Goal: Find specific page/section: Find specific page/section

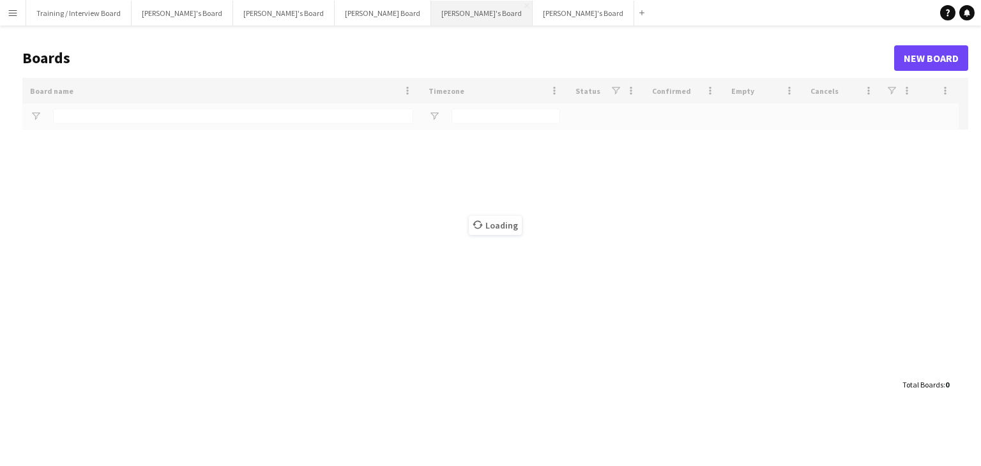
click at [431, 21] on button "[PERSON_NAME]'s Board Close" at bounding box center [482, 13] width 102 height 25
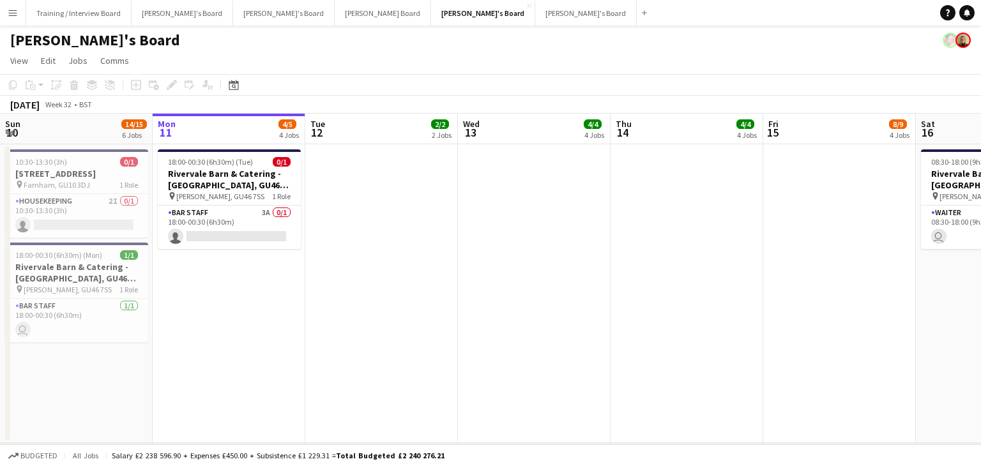
drag, startPoint x: 163, startPoint y: 135, endPoint x: 236, endPoint y: 131, distance: 72.9
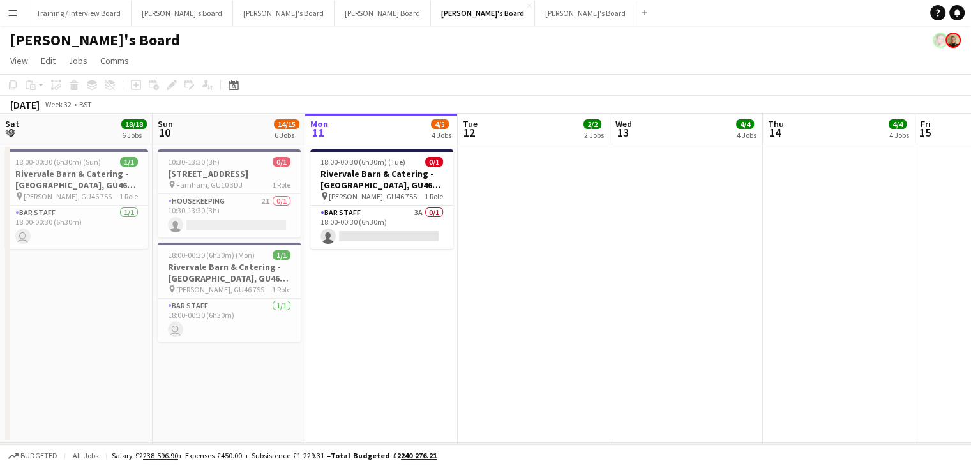
scroll to position [0, 333]
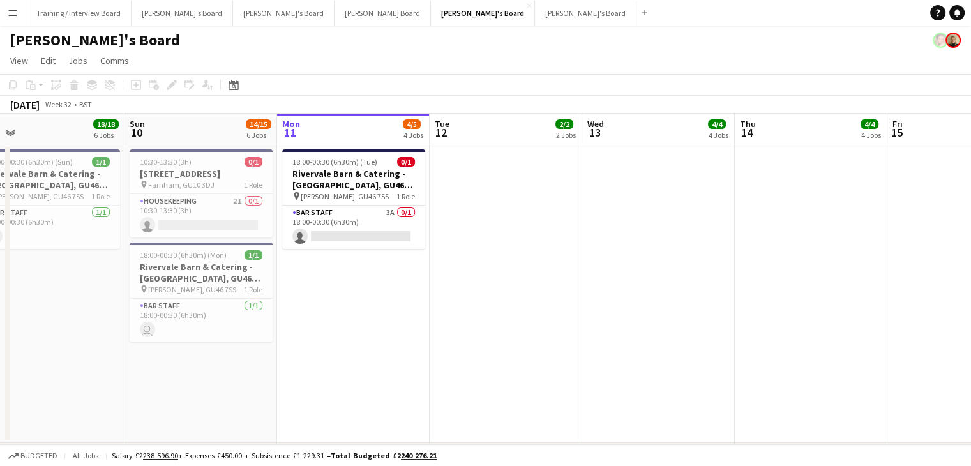
drag, startPoint x: 363, startPoint y: 138, endPoint x: 794, endPoint y: 128, distance: 431.2
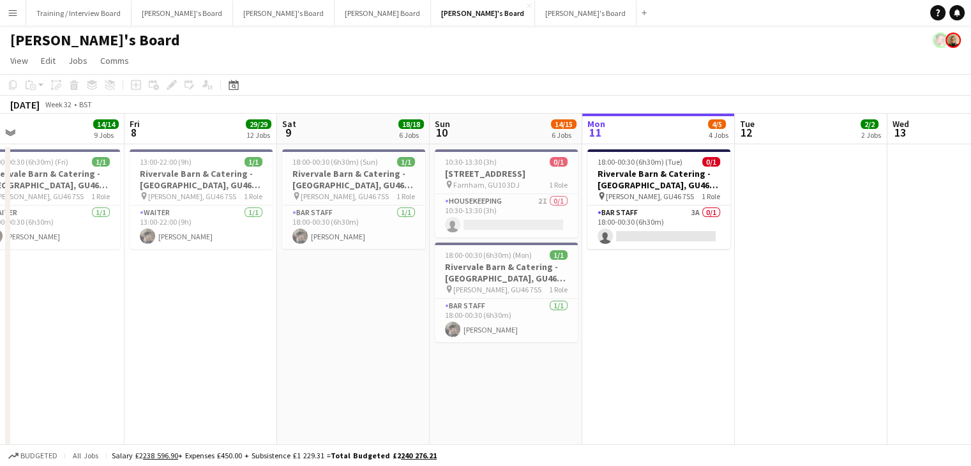
scroll to position [0, 305]
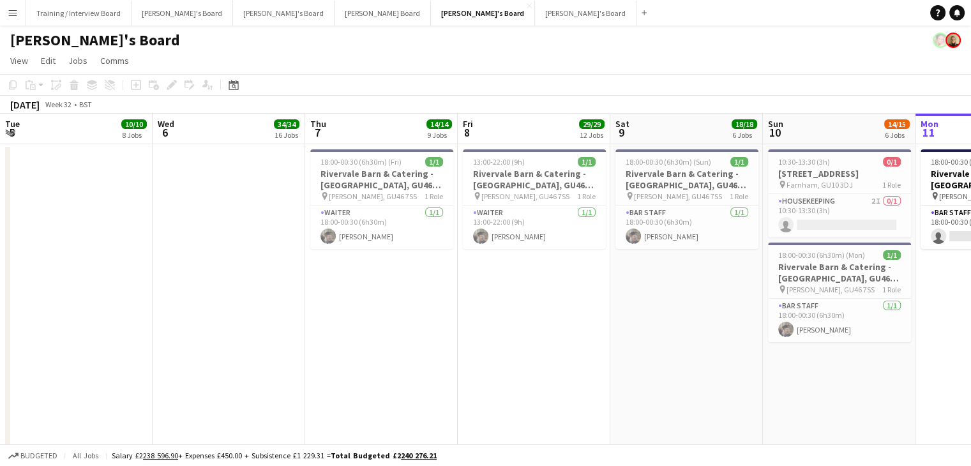
drag, startPoint x: 715, startPoint y: 149, endPoint x: 276, endPoint y: 132, distance: 439.7
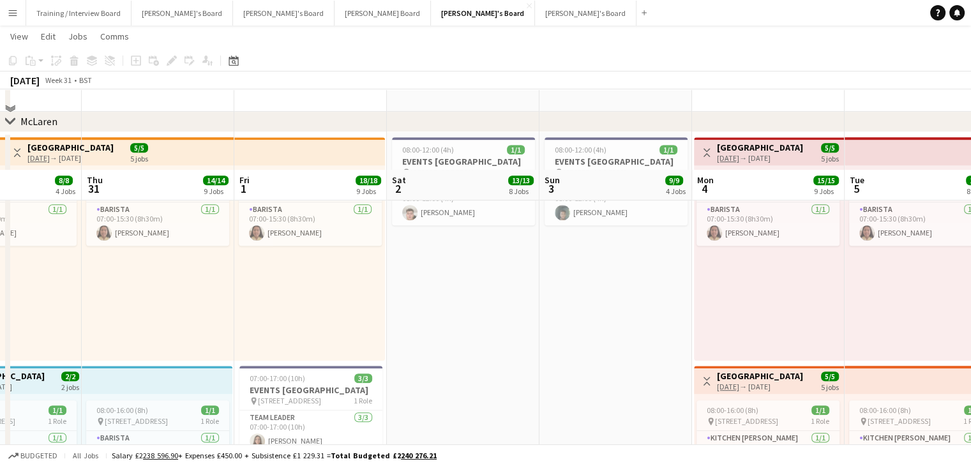
scroll to position [894, 0]
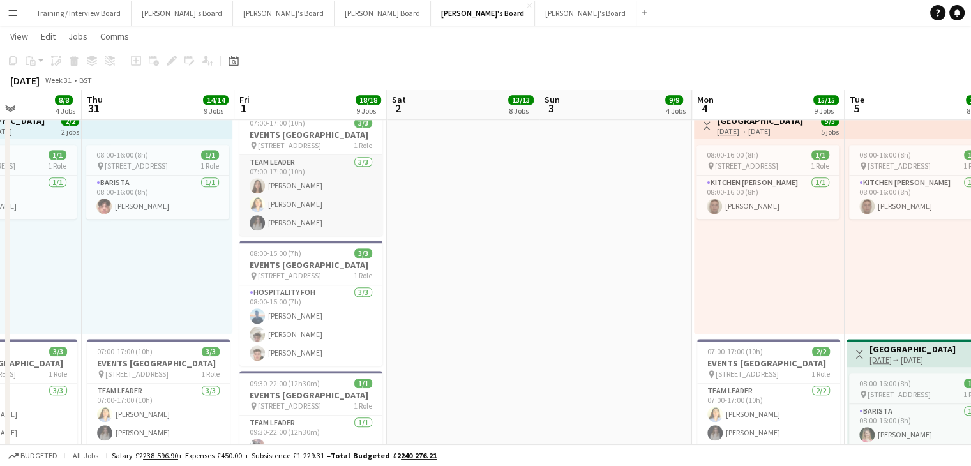
click at [344, 215] on app-card-role "TEAM LEADER [DATE] 07:00-17:00 (10h) [PERSON_NAME] [PERSON_NAME] [PERSON_NAME]" at bounding box center [310, 195] width 143 height 80
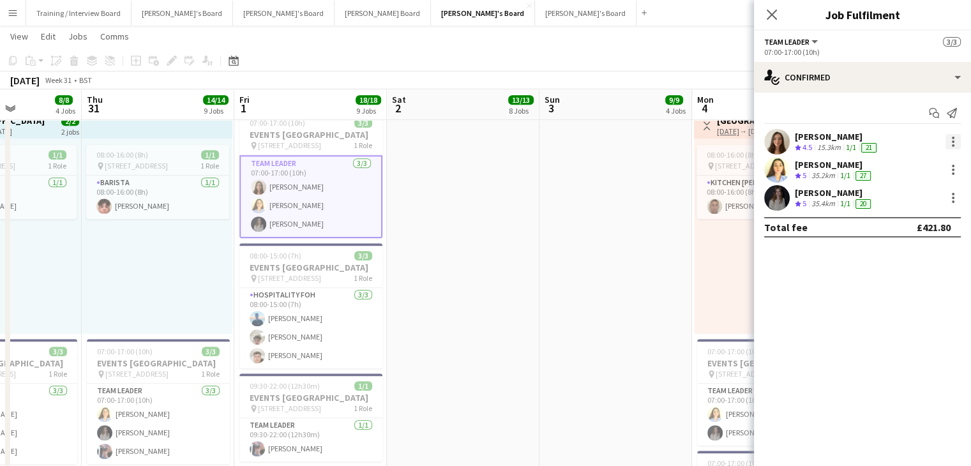
click at [957, 140] on div at bounding box center [953, 141] width 15 height 15
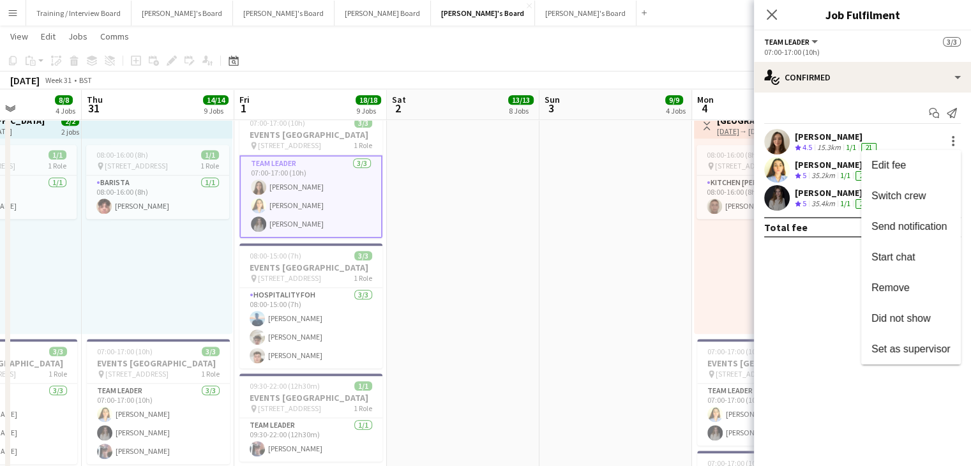
click at [878, 292] on span "Remove" at bounding box center [891, 287] width 38 height 11
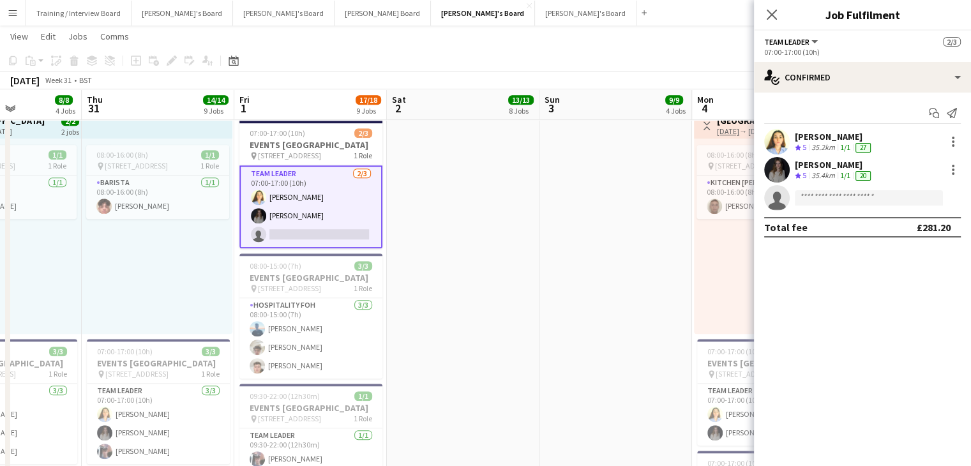
click at [610, 47] on app-page-menu "View Day view expanded Day view collapsed Month view Date picker Jump to [DATE]…" at bounding box center [485, 38] width 971 height 24
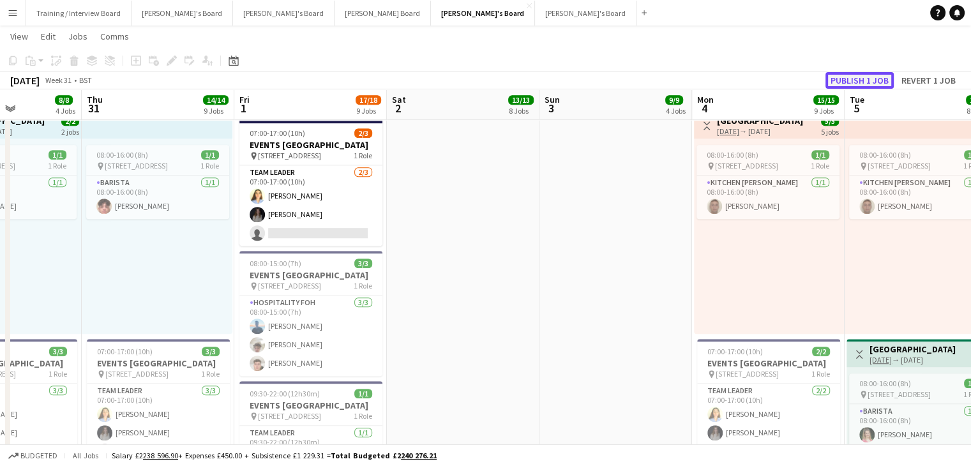
click at [850, 80] on button "Publish 1 job" at bounding box center [860, 80] width 68 height 17
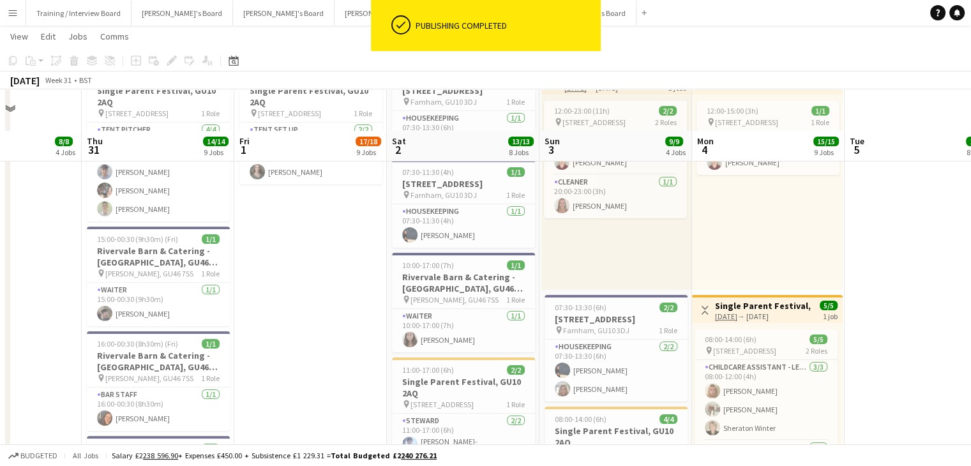
scroll to position [0, 0]
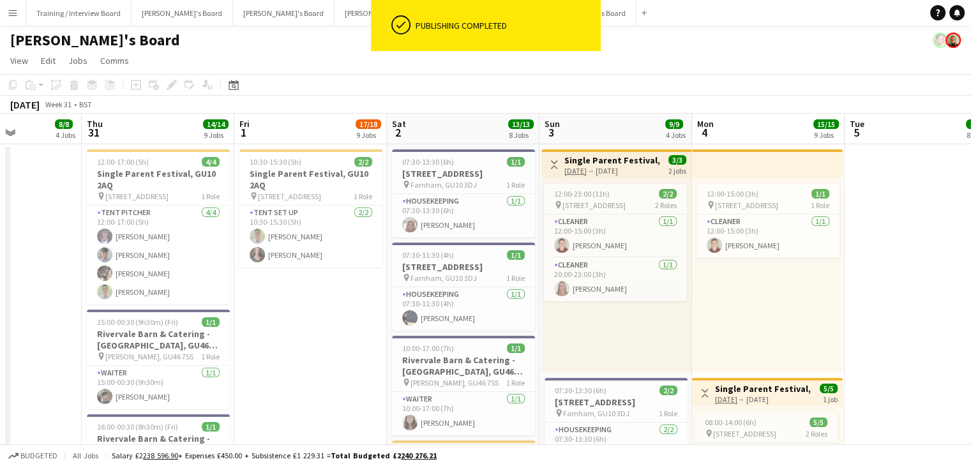
drag, startPoint x: 682, startPoint y: 138, endPoint x: 264, endPoint y: 153, distance: 417.9
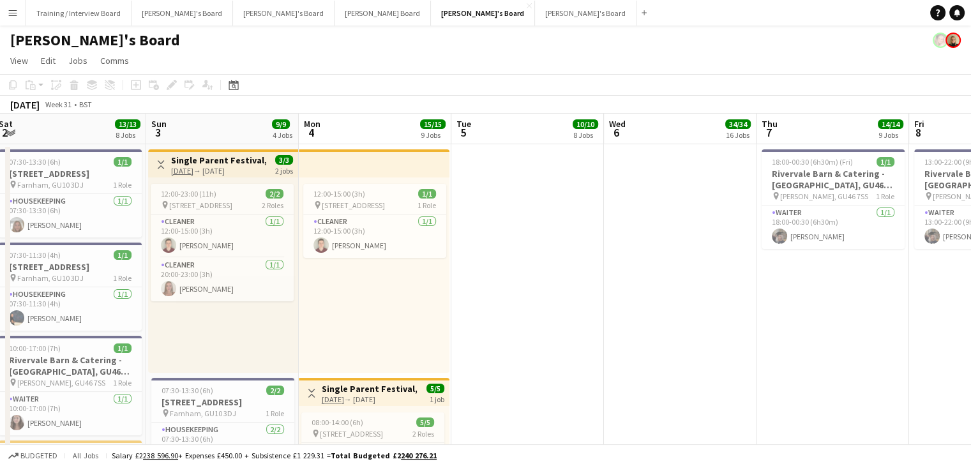
scroll to position [0, 310]
drag, startPoint x: 254, startPoint y: 126, endPoint x: 368, endPoint y: 128, distance: 114.3
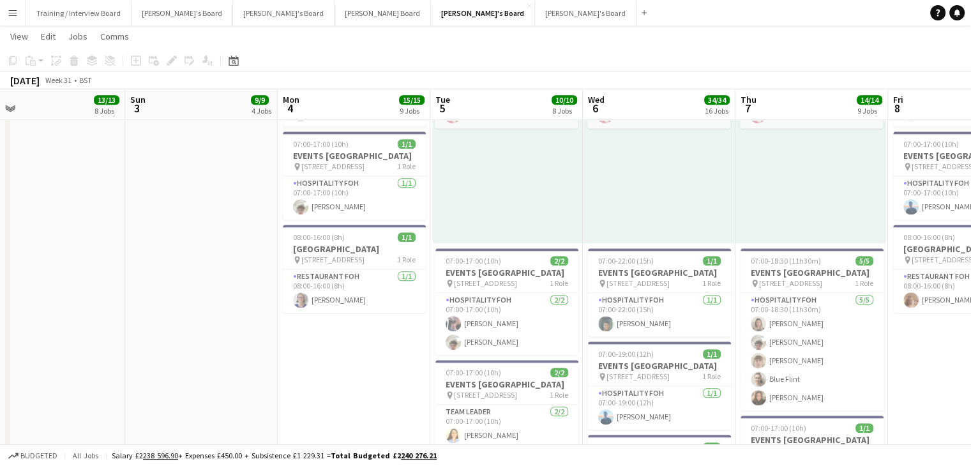
scroll to position [0, 336]
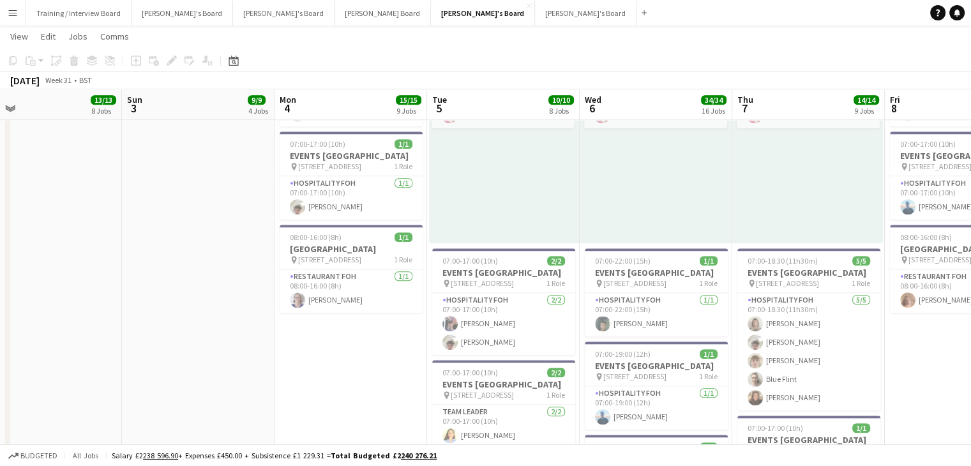
drag, startPoint x: 508, startPoint y: 107, endPoint x: 483, endPoint y: 107, distance: 25.5
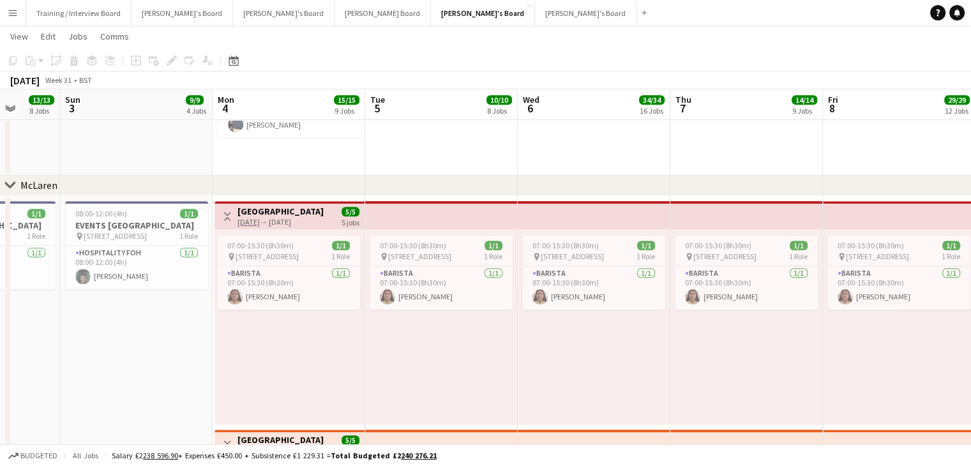
scroll to position [0, 405]
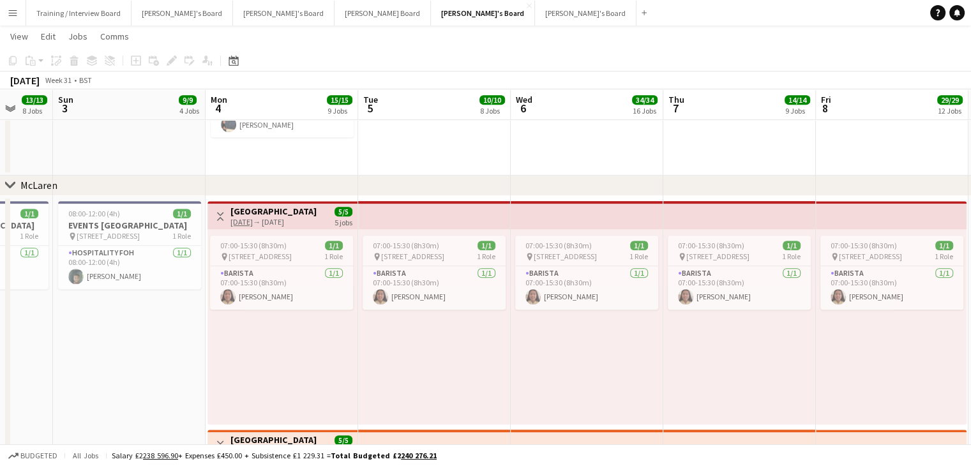
drag, startPoint x: 621, startPoint y: 103, endPoint x: 487, endPoint y: 176, distance: 152.6
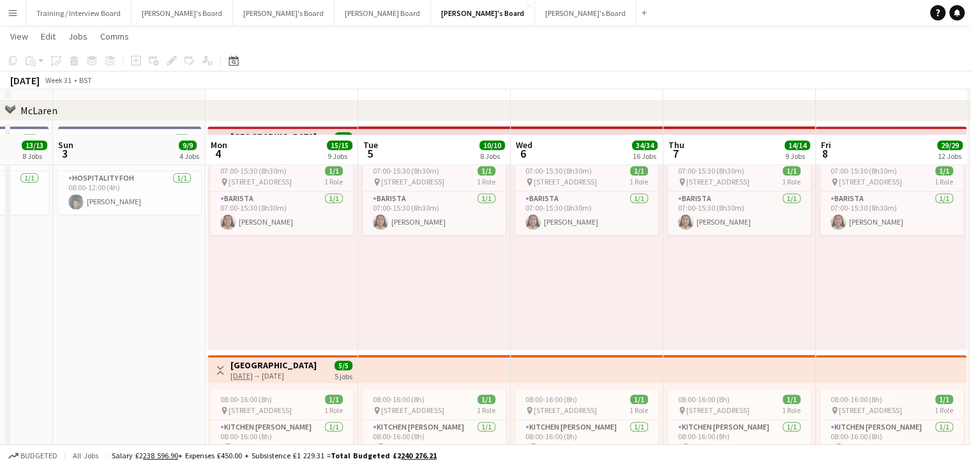
scroll to position [702, 0]
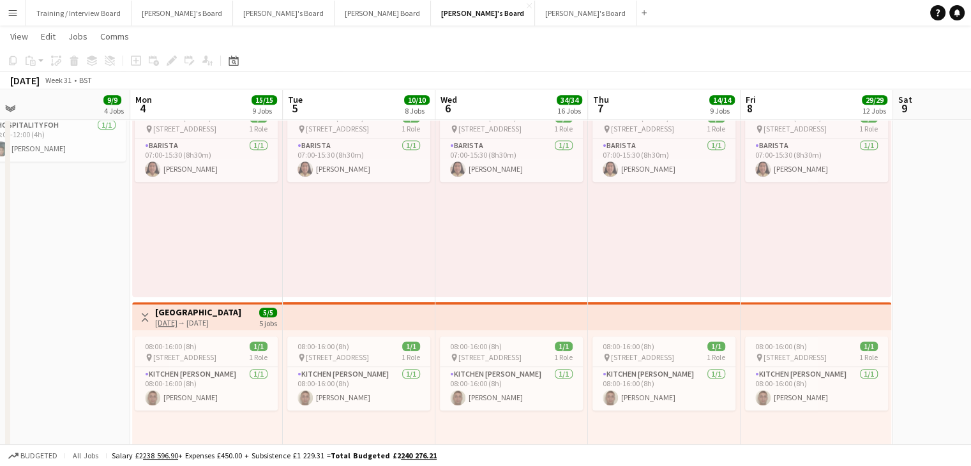
drag, startPoint x: 450, startPoint y: 101, endPoint x: 375, endPoint y: 123, distance: 78.6
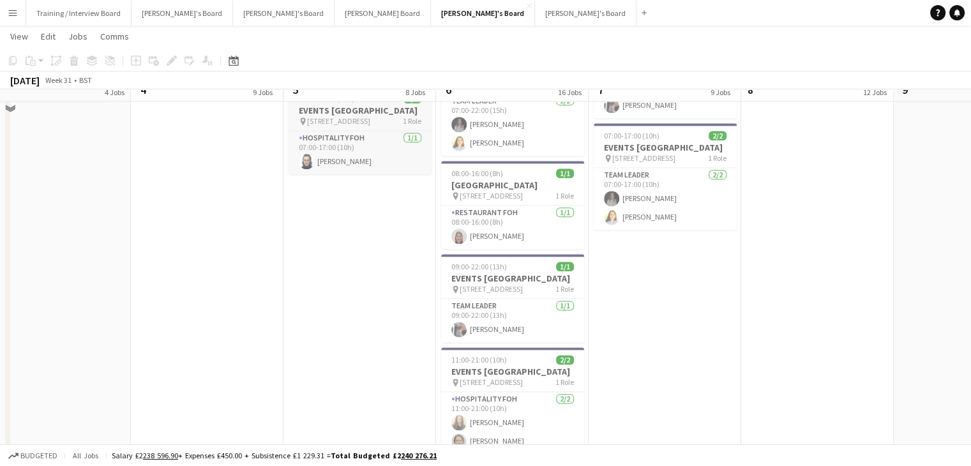
scroll to position [1533, 0]
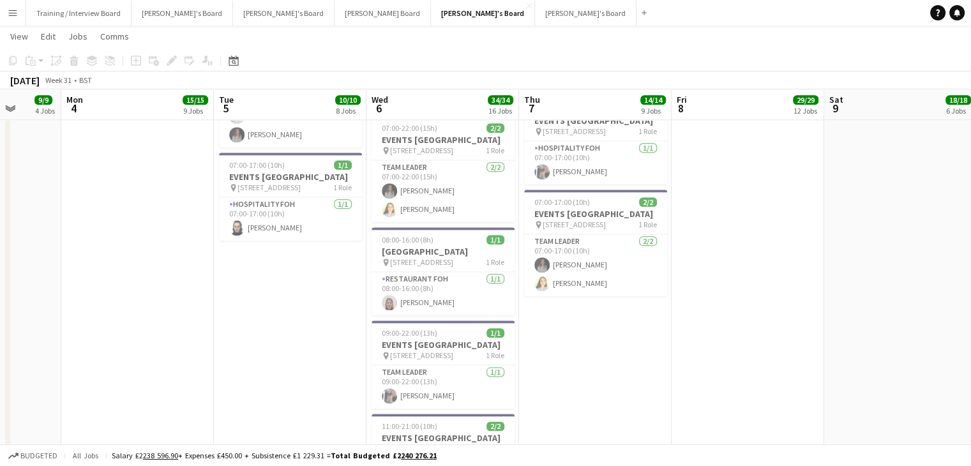
drag, startPoint x: 619, startPoint y: 102, endPoint x: 548, endPoint y: 100, distance: 70.9
click at [548, 100] on app-calendar-viewport "Thu 31 14/14 9 Jobs Fri 1 17/18 9 Jobs Sat 2 13/13 8 Jobs Sun 3 9/9 4 Jobs Mon …" at bounding box center [485, 353] width 971 height 3672
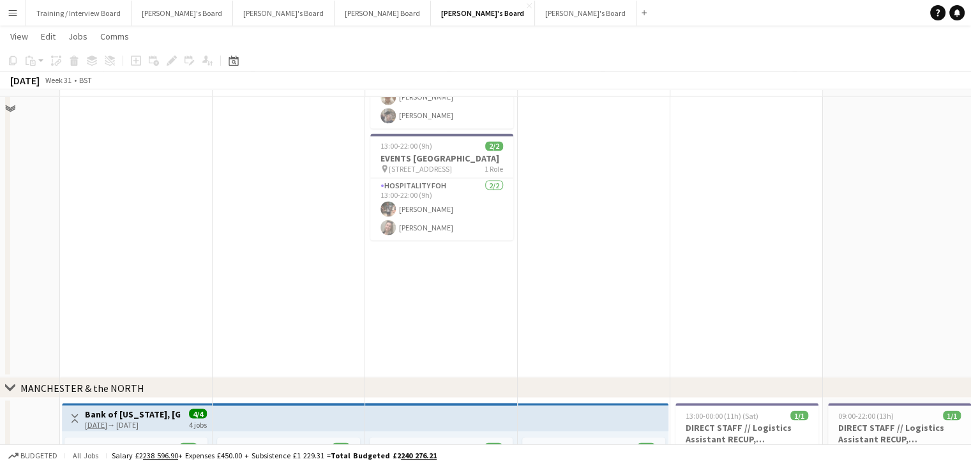
scroll to position [2490, 0]
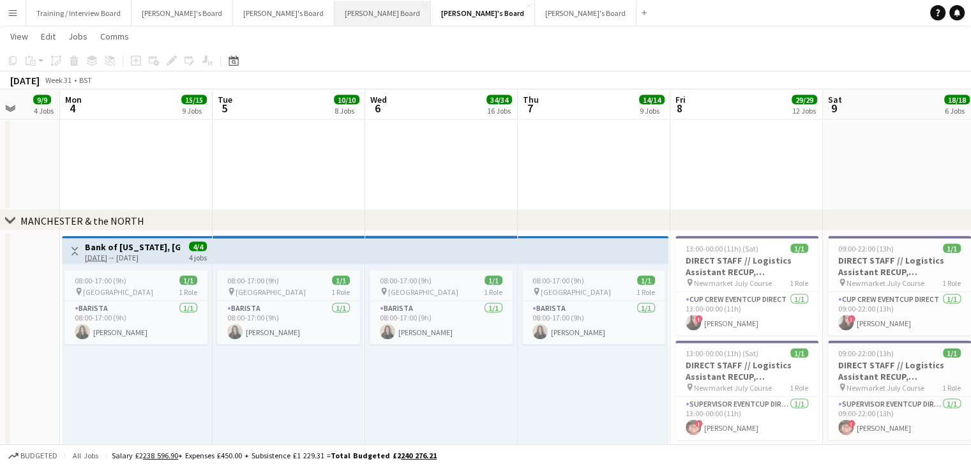
click at [335, 8] on button "[PERSON_NAME] Board Close" at bounding box center [383, 13] width 96 height 25
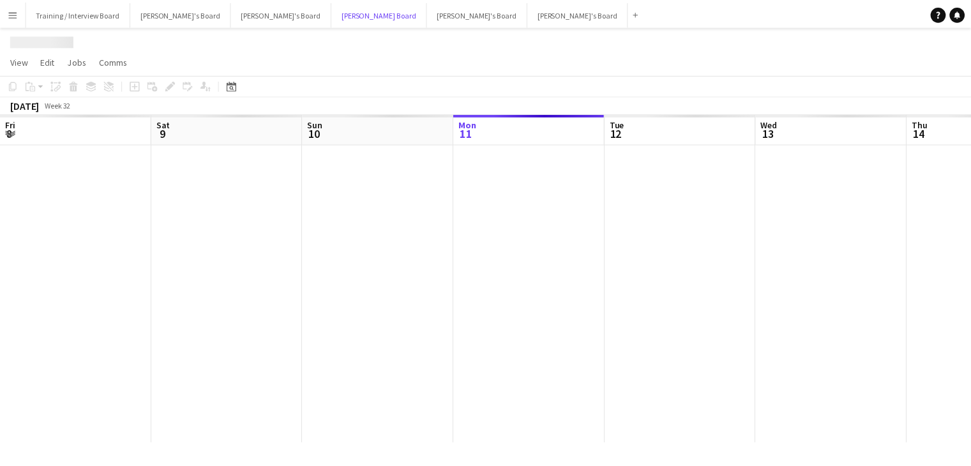
scroll to position [0, 305]
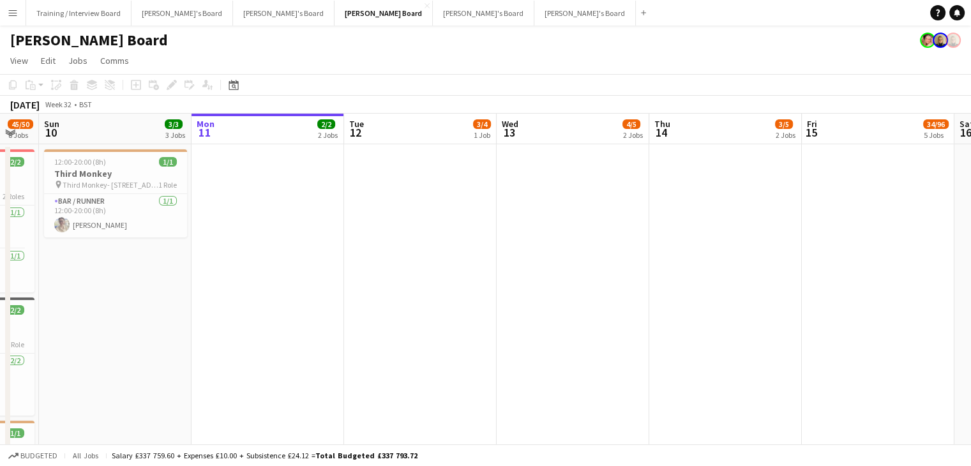
drag, startPoint x: 200, startPoint y: 132, endPoint x: 408, endPoint y: 130, distance: 208.2
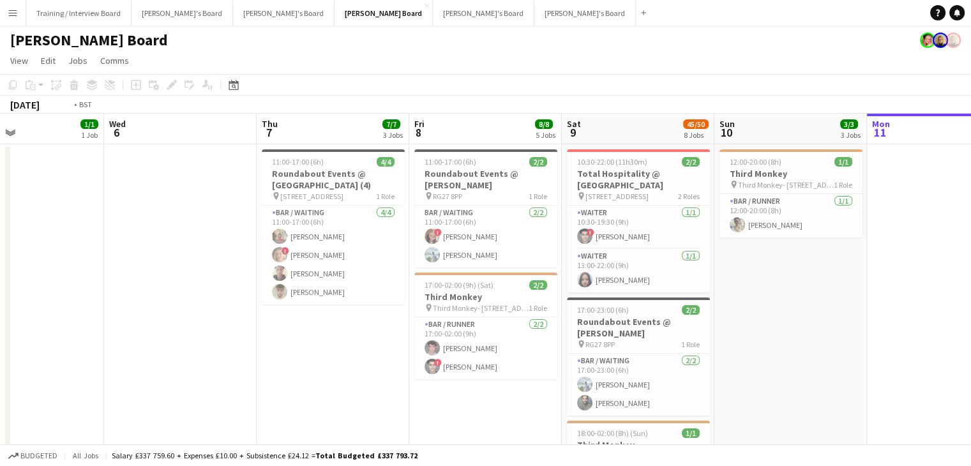
drag, startPoint x: 472, startPoint y: 135, endPoint x: 748, endPoint y: 138, distance: 276.5
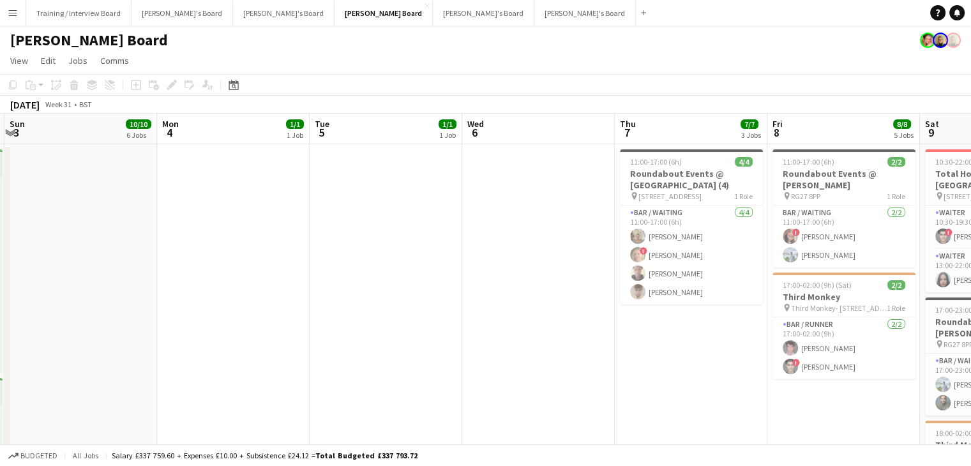
drag, startPoint x: 305, startPoint y: 131, endPoint x: 365, endPoint y: 132, distance: 59.4
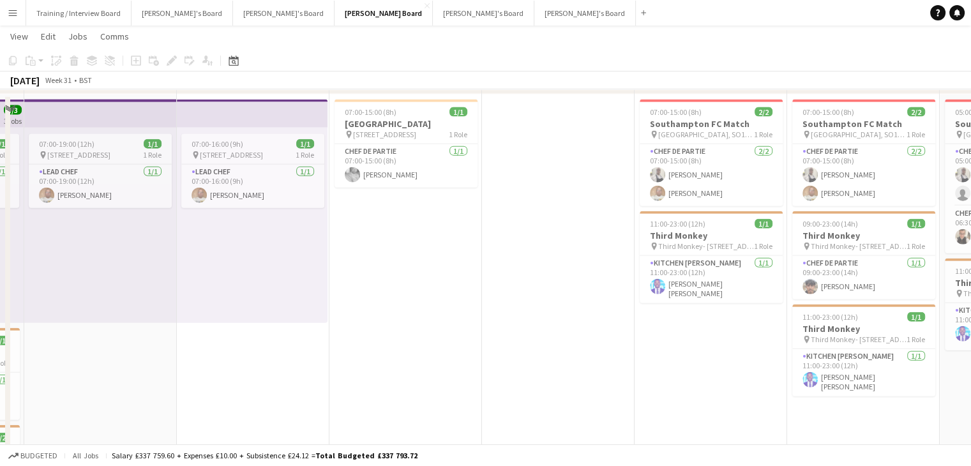
scroll to position [2803, 0]
